Goal: Task Accomplishment & Management: Use online tool/utility

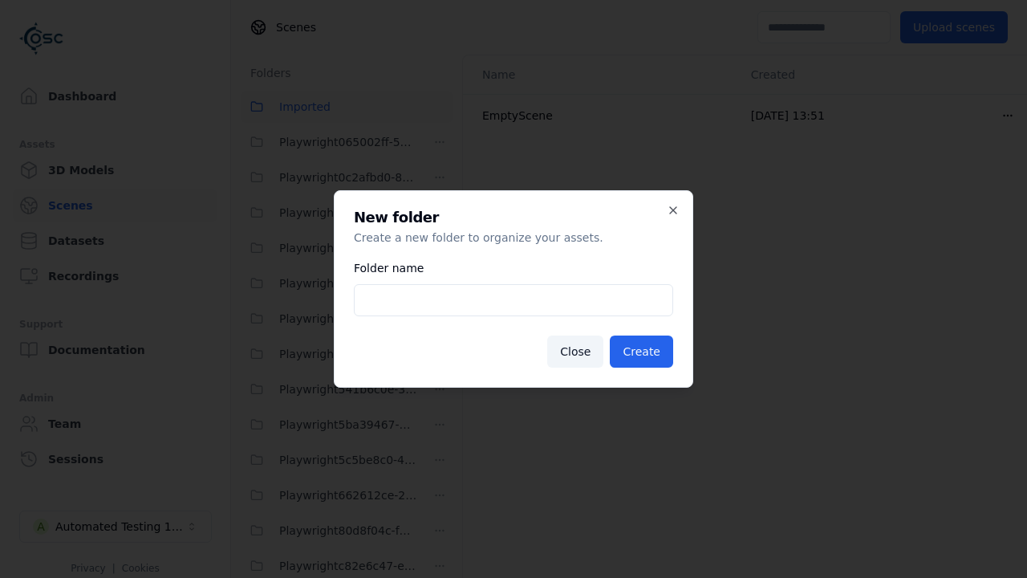
scroll to position [672, 0]
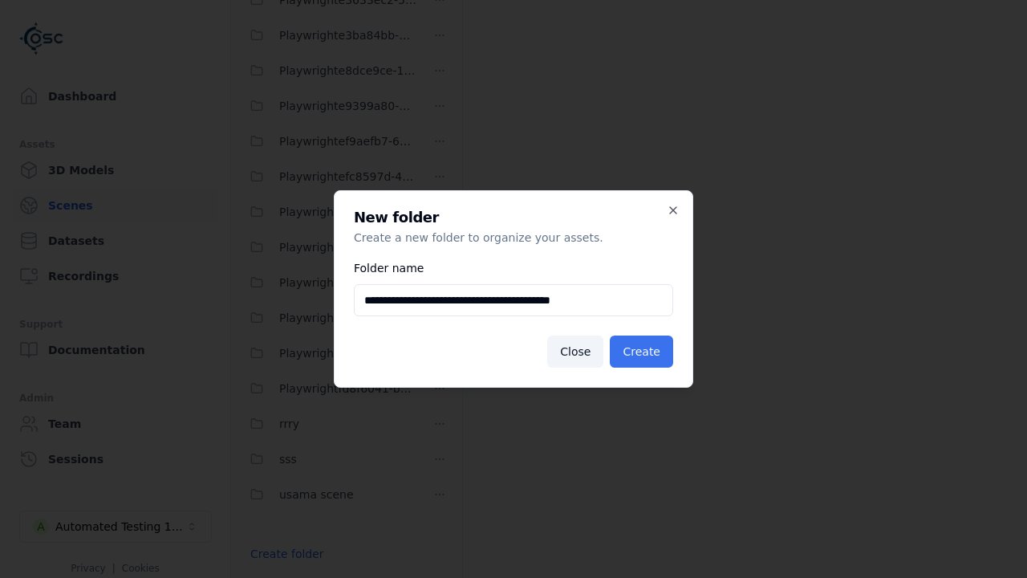
type input "**********"
click at [641, 351] on button "Create" at bounding box center [641, 351] width 63 height 32
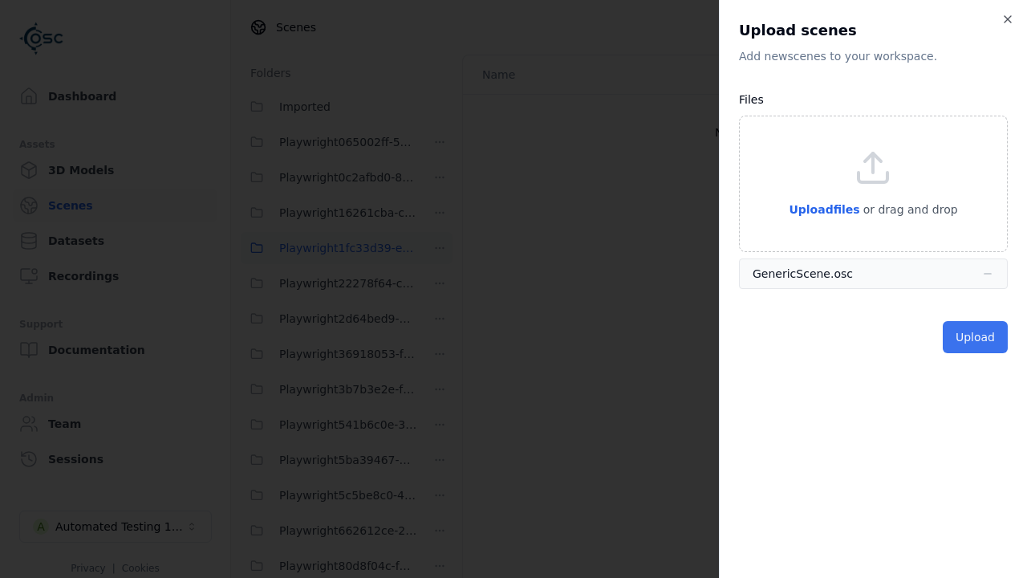
click at [975, 337] on button "Upload" at bounding box center [975, 337] width 65 height 32
